Goal: Transaction & Acquisition: Purchase product/service

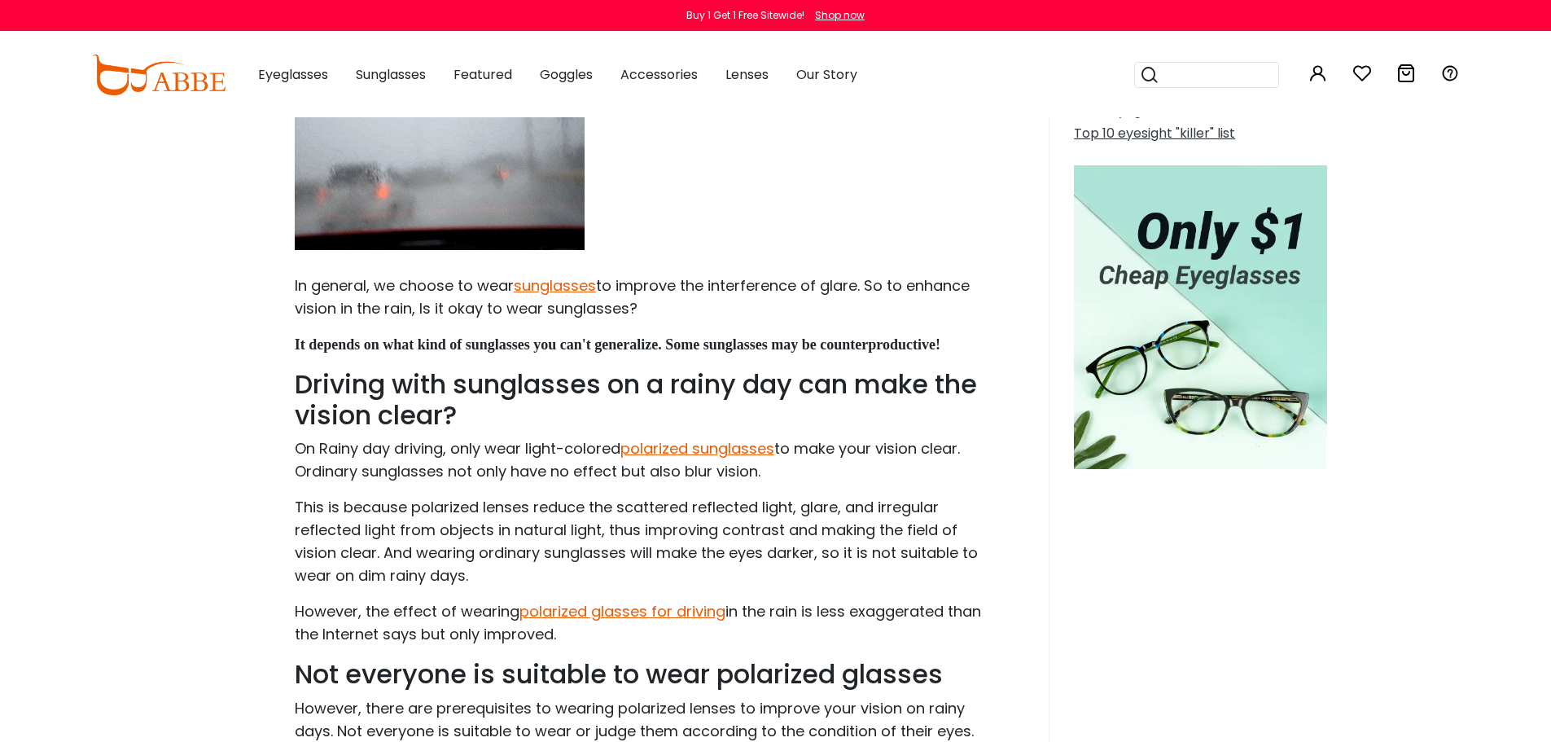
scroll to position [483, 0]
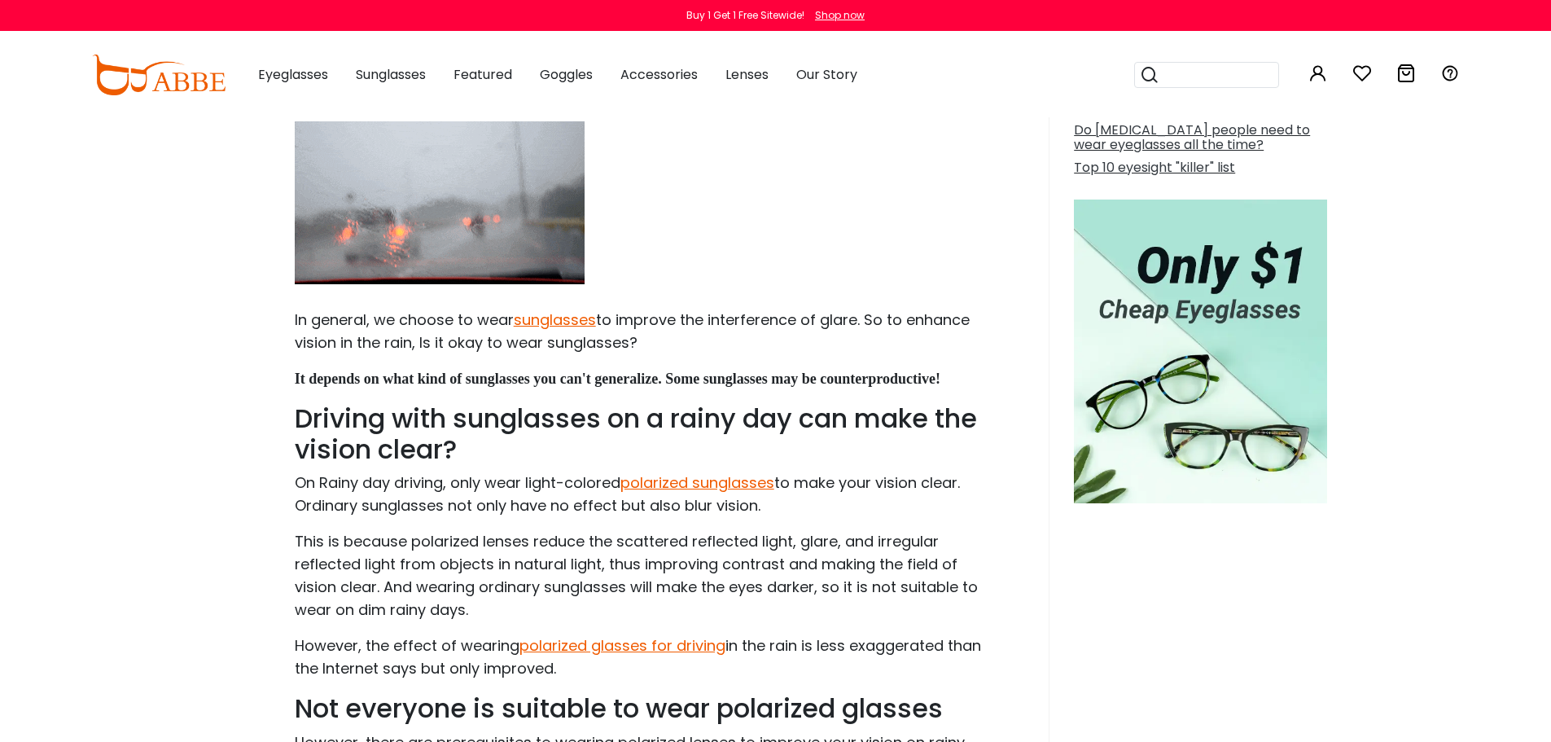
click at [816, 107] on button "Later" at bounding box center [808, 105] width 73 height 41
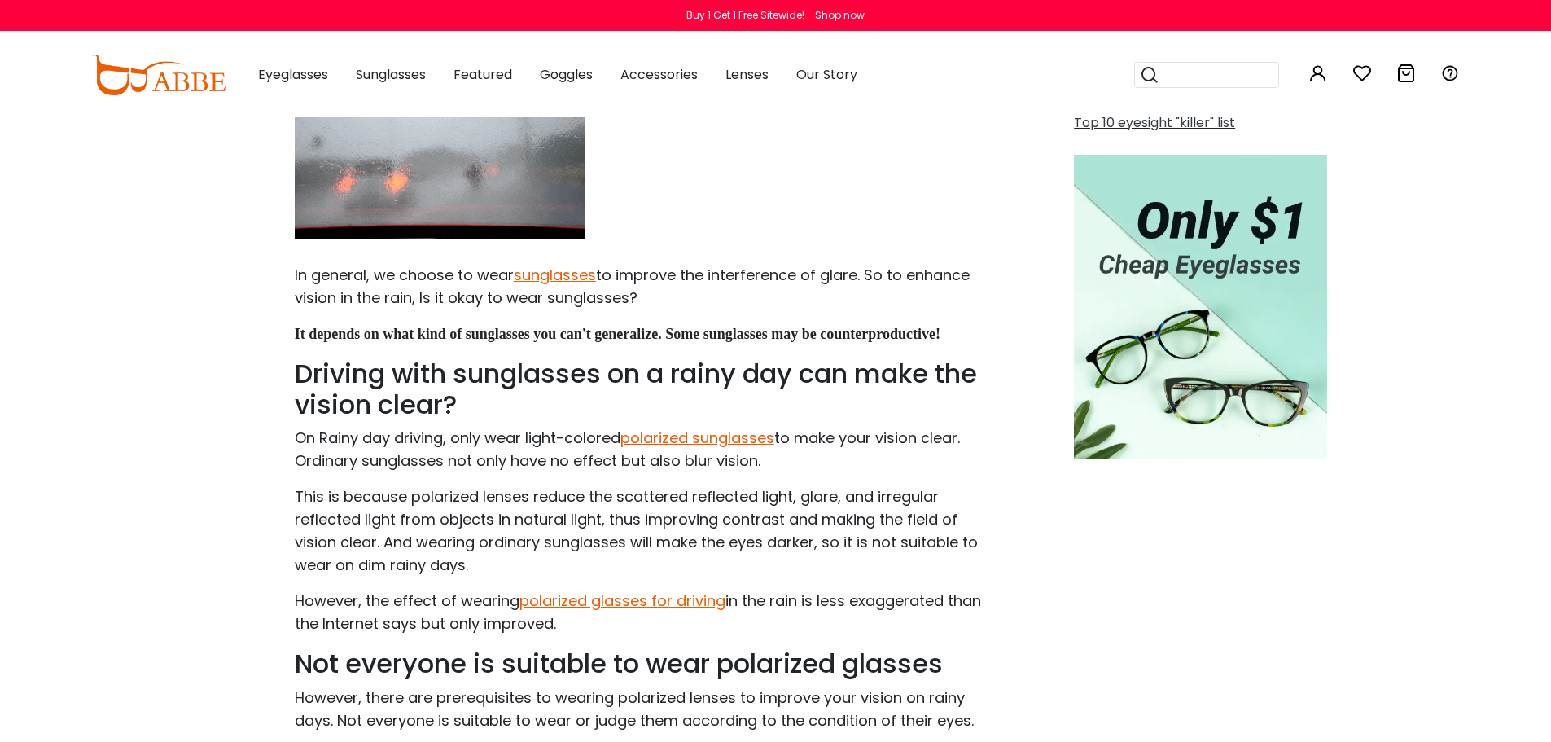
scroll to position [564, 0]
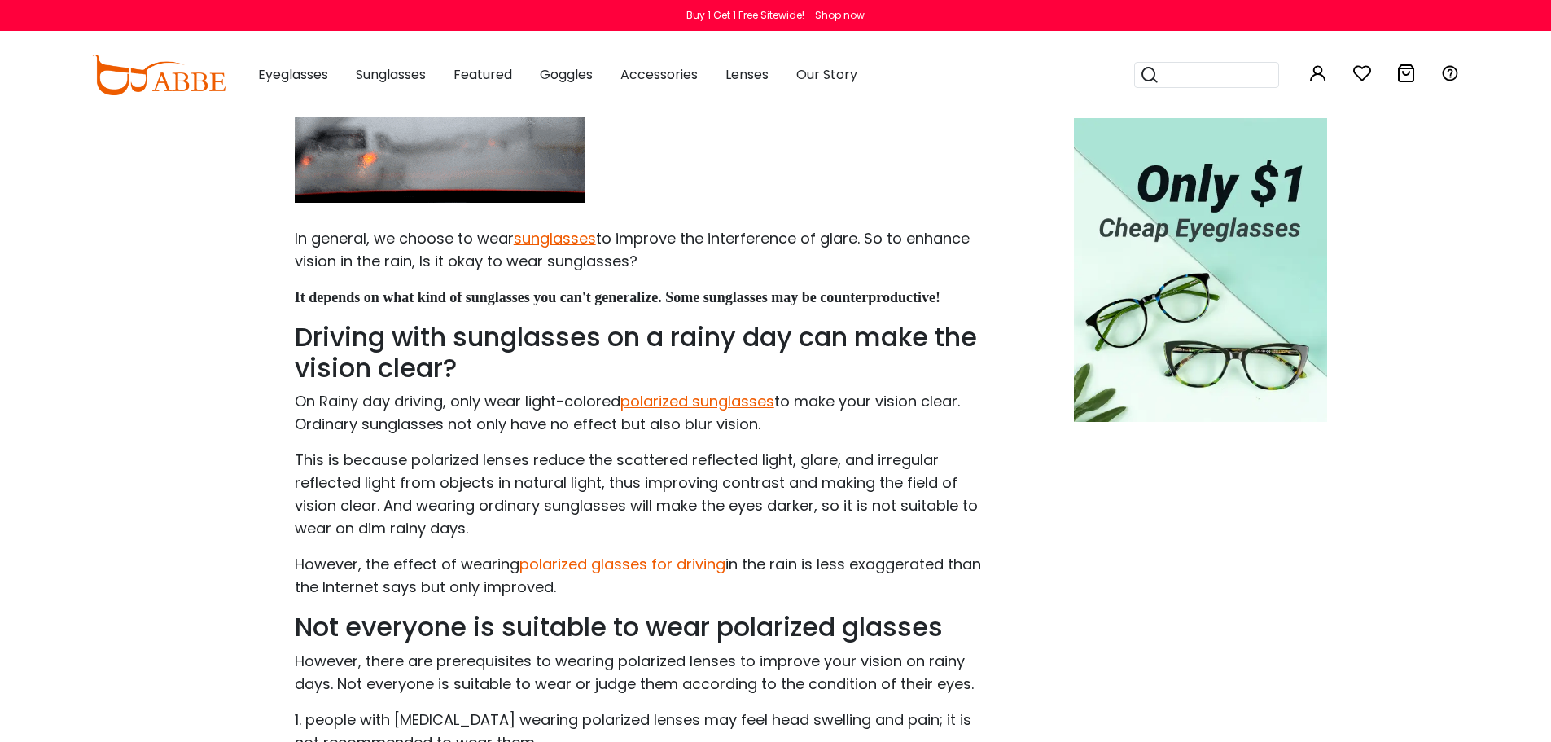
click at [632, 566] on link "polarized glasses for driving" at bounding box center [622, 564] width 206 height 20
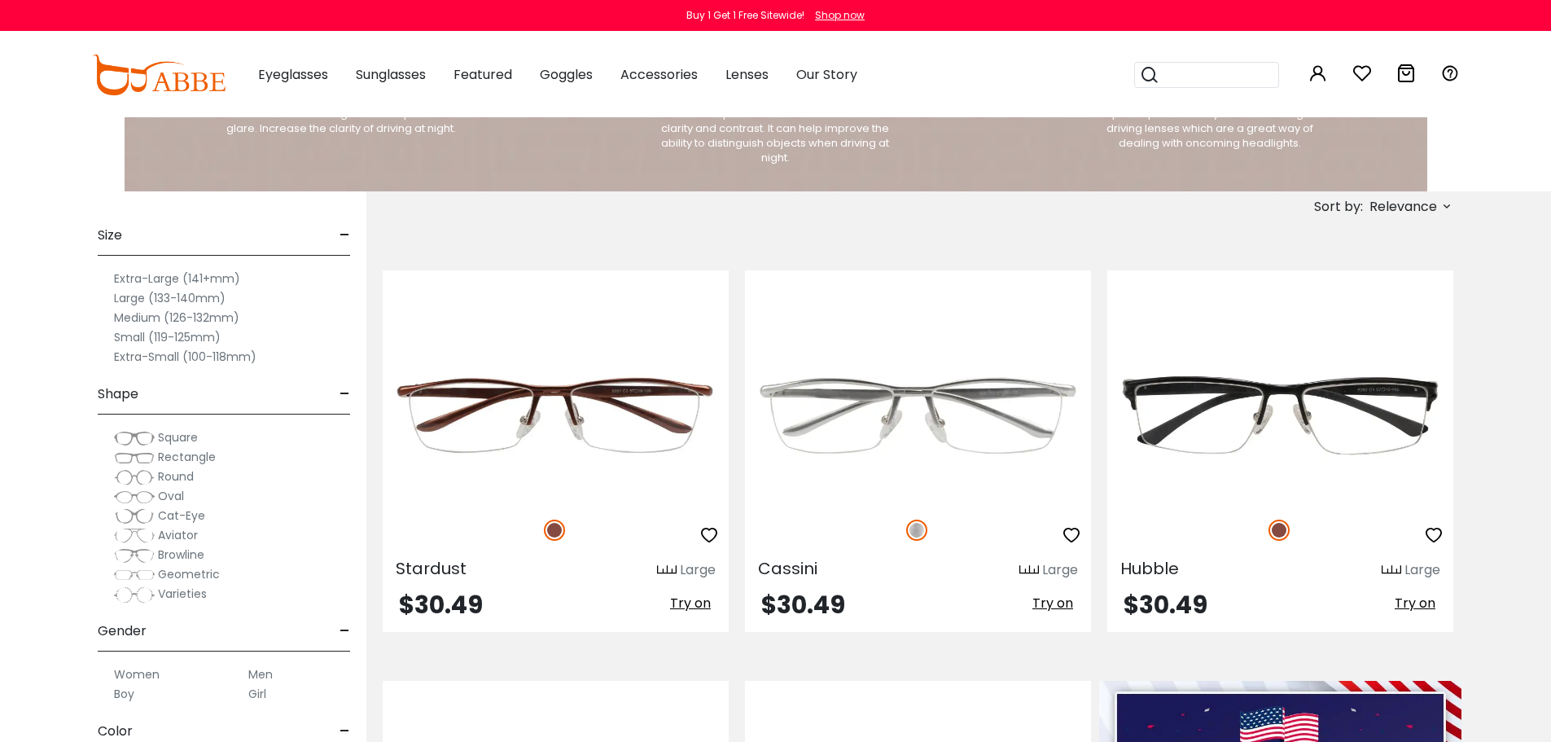
scroll to position [733, 0]
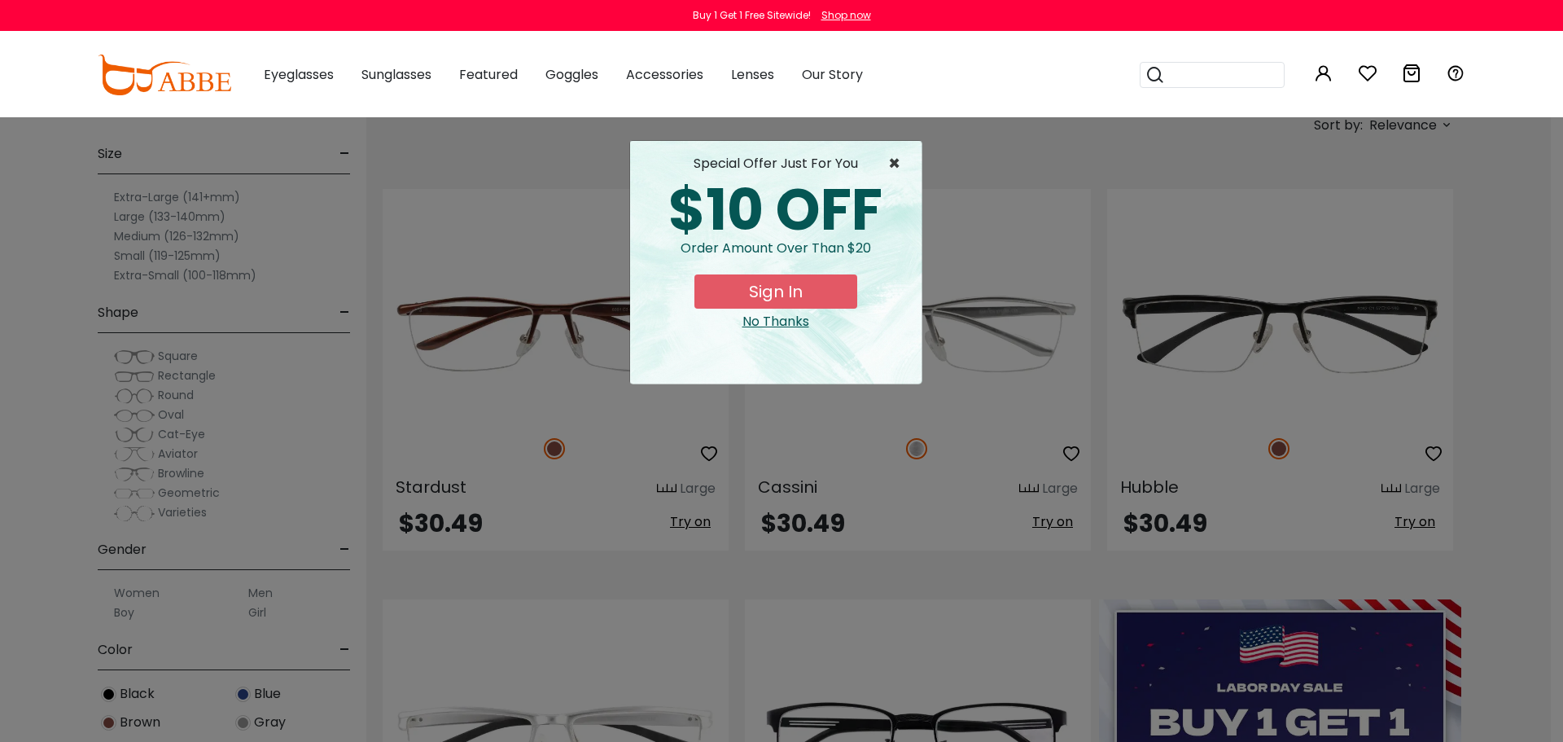
click at [892, 160] on span "×" at bounding box center [898, 164] width 20 height 20
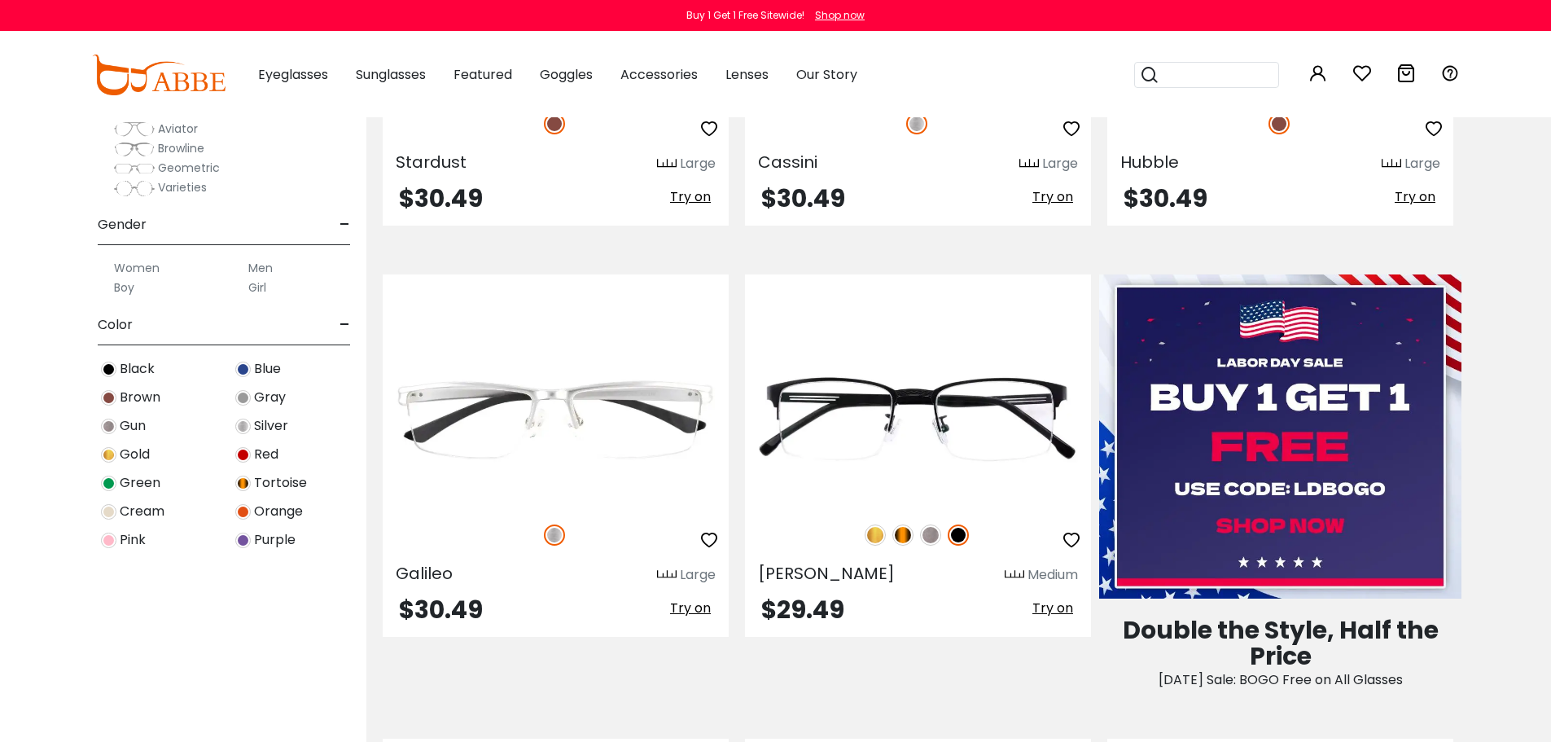
scroll to position [1058, 0]
click at [243, 451] on img at bounding box center [242, 453] width 15 height 15
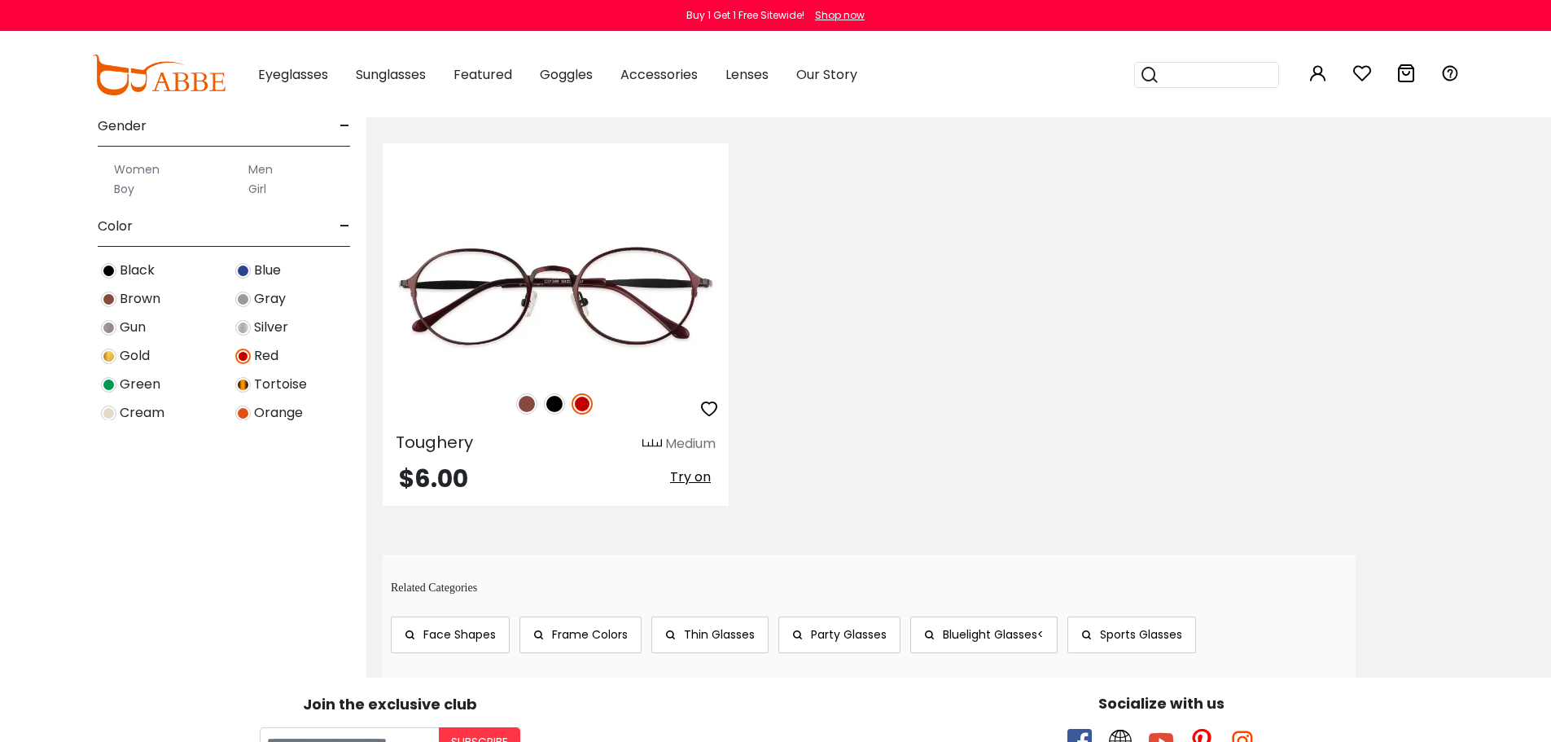
scroll to position [1221, 0]
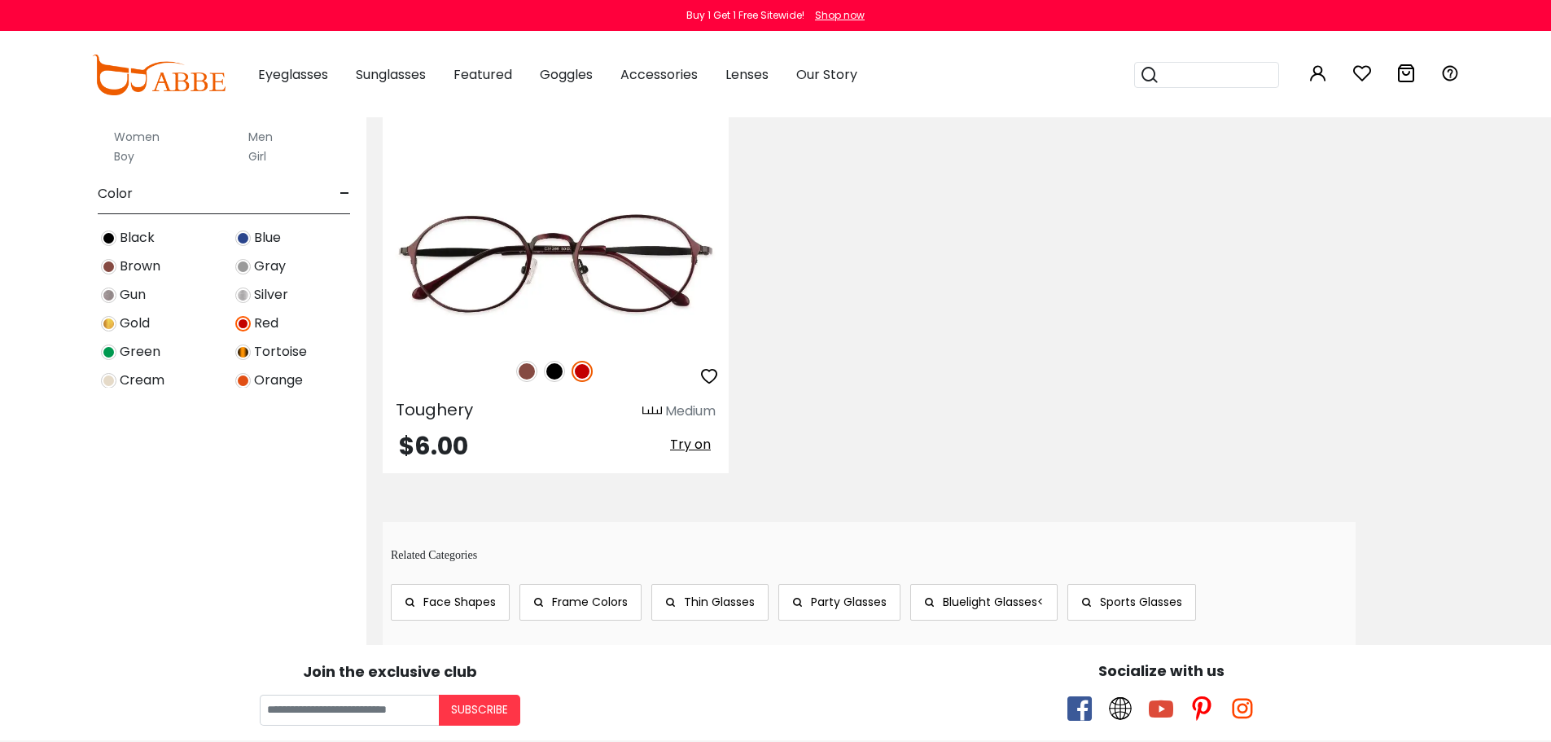
click at [252, 138] on label "Men" at bounding box center [260, 137] width 24 height 20
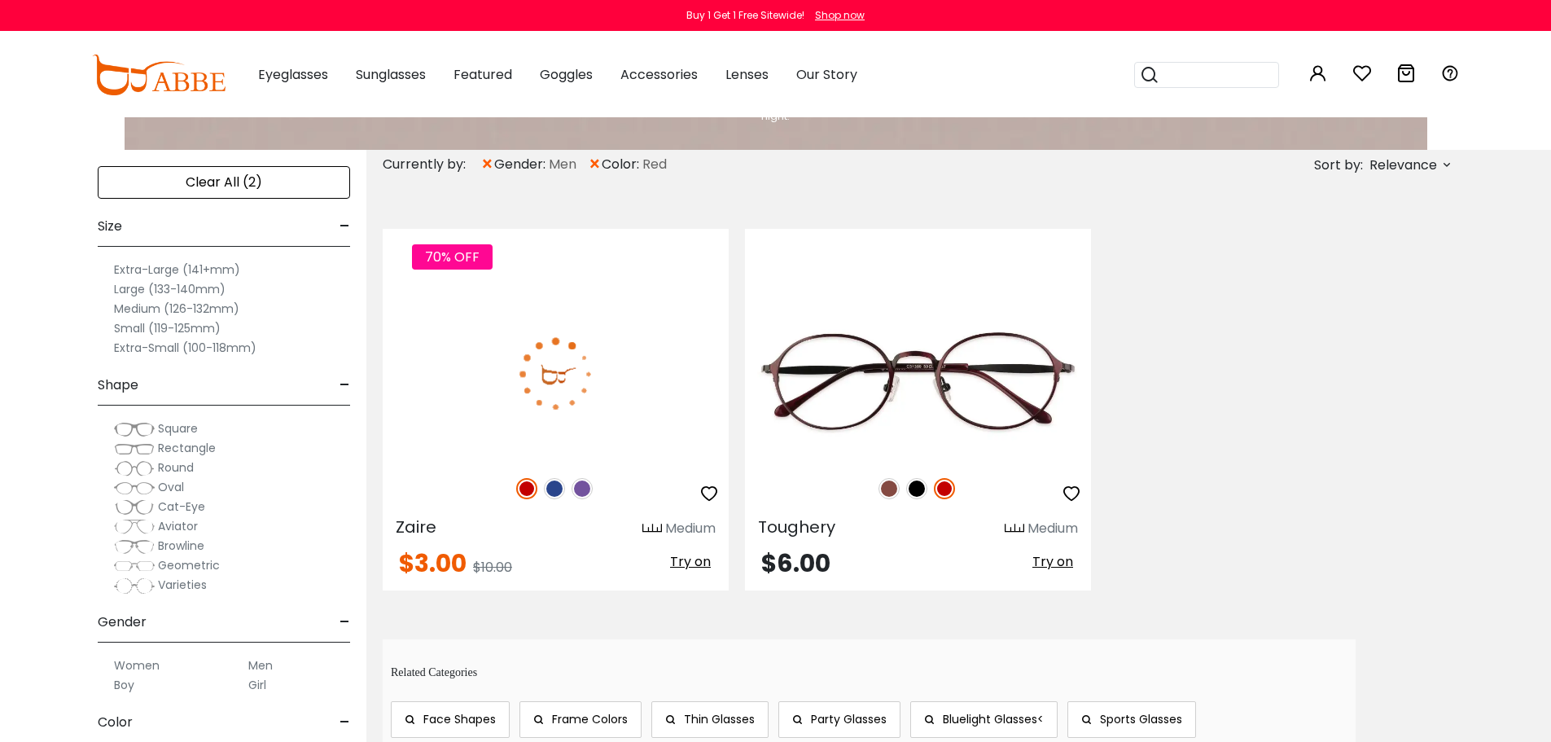
scroll to position [733, 0]
